Goal: Information Seeking & Learning: Learn about a topic

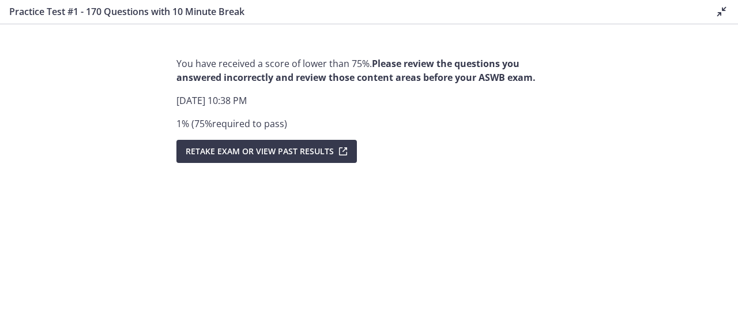
click at [40, 9] on h3 "Practice Test #1 - 170 Questions with 10 Minute Break" at bounding box center [353, 12] width 688 height 14
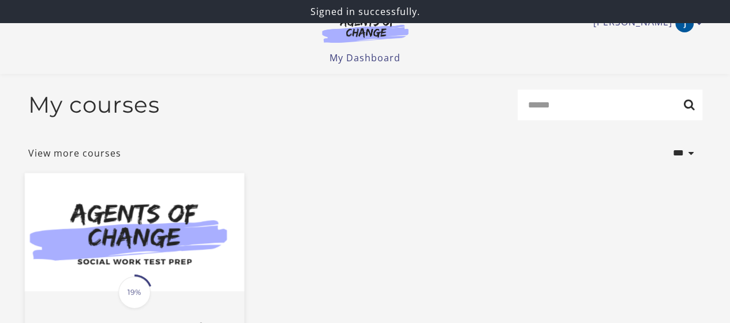
scroll to position [206, 0]
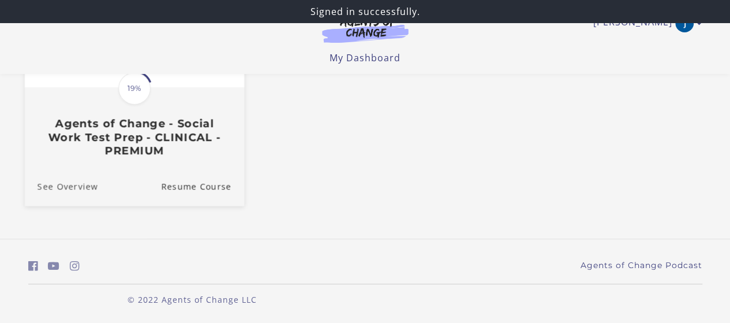
click at [61, 182] on link "See Overview" at bounding box center [60, 185] width 73 height 39
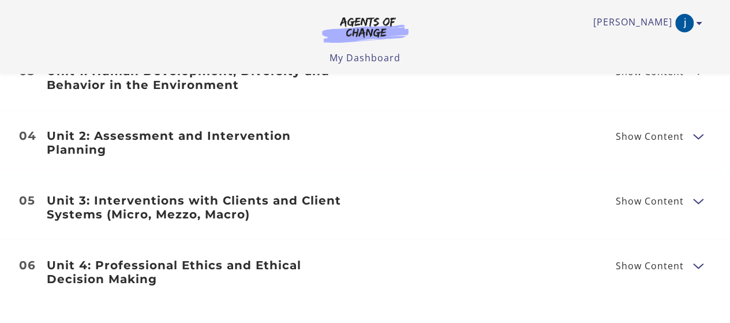
scroll to position [1478, 0]
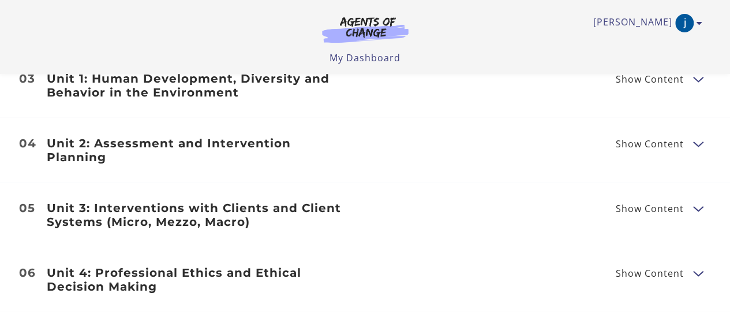
click at [354, 162] on li "04 Unit 2: Assessment and Intervention Planning Show Content Biopsychosocial As…" at bounding box center [365, 150] width 730 height 65
click at [338, 153] on li "04 Unit 2: Assessment and Intervention Planning Show Content Biopsychosocial As…" at bounding box center [365, 150] width 730 height 65
click at [326, 145] on h3 "Unit 2: Assessment and Intervention Planning" at bounding box center [199, 150] width 305 height 28
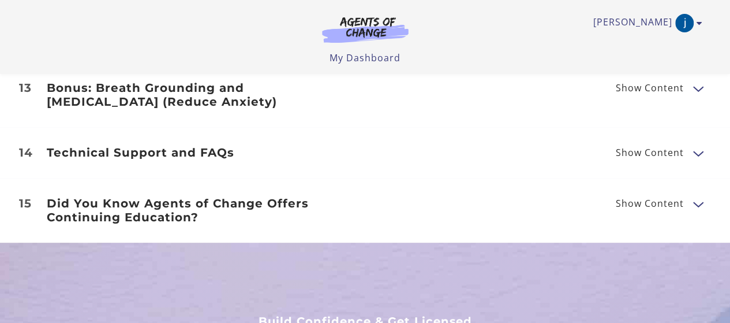
scroll to position [0, 0]
